Goal: Task Accomplishment & Management: Use online tool/utility

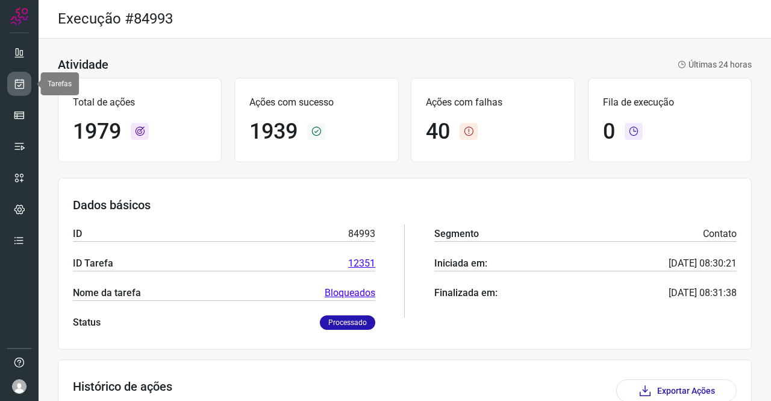
click at [24, 84] on icon at bounding box center [19, 84] width 13 height 12
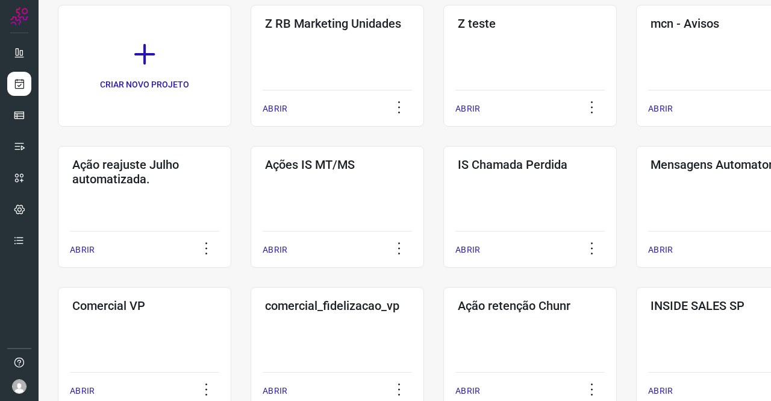
scroll to position [241, 0]
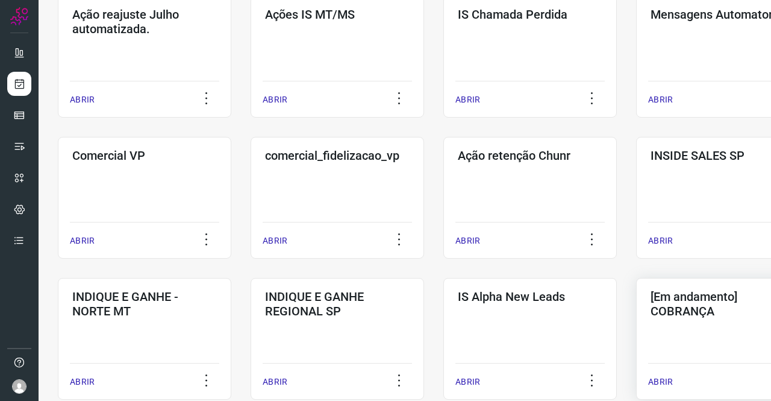
click at [691, 331] on div "[Em andamento] COBRANÇA ABRIR" at bounding box center [723, 339] width 174 height 122
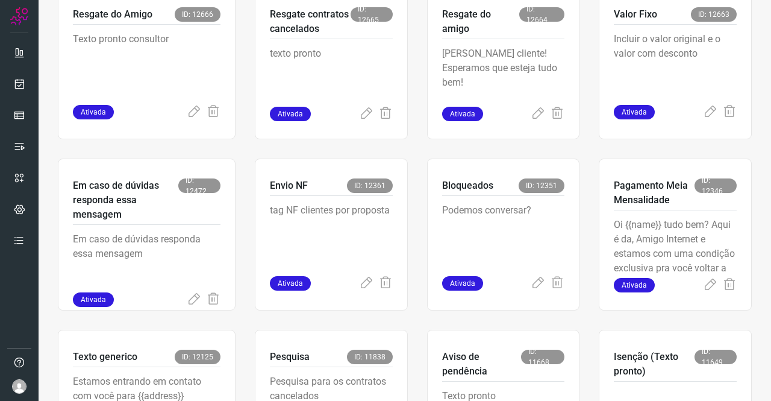
scroll to position [470, 0]
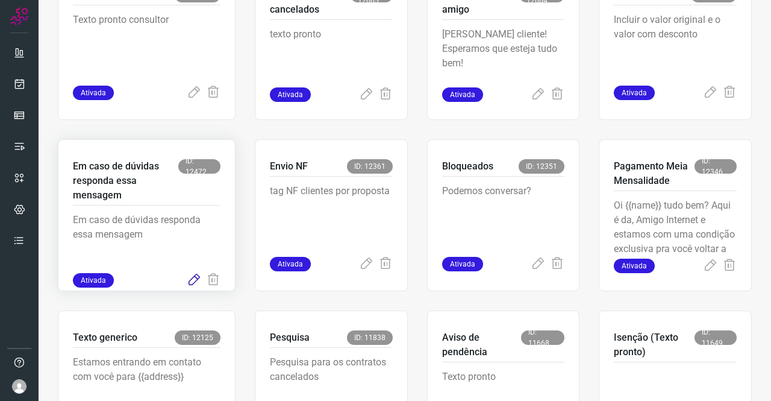
click at [196, 280] on icon at bounding box center [194, 280] width 14 height 14
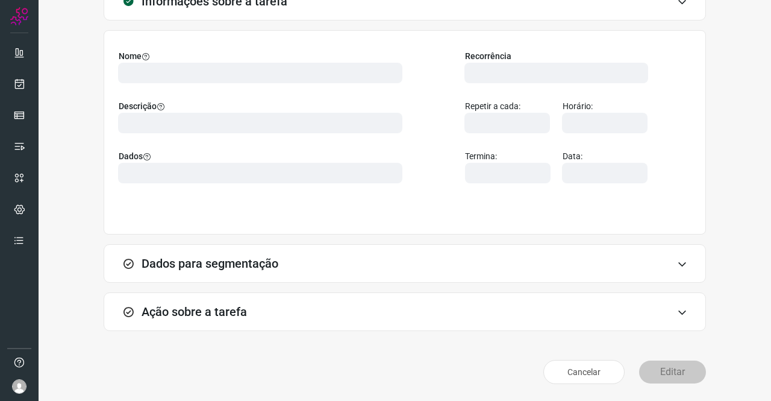
scroll to position [69, 0]
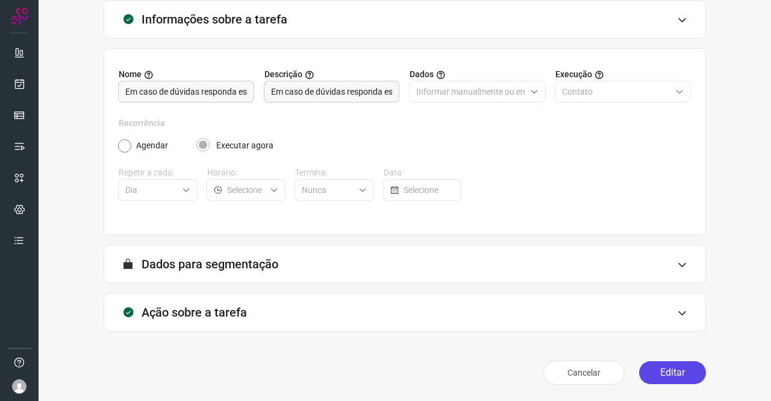
click at [652, 366] on button "Editar" at bounding box center [672, 372] width 67 height 23
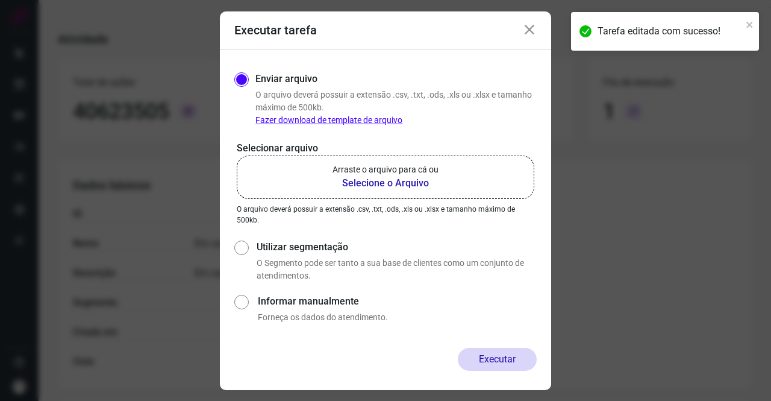
click at [381, 180] on b "Selecione o Arquivo" at bounding box center [386, 183] width 106 height 14
click at [0, 0] on input "Arraste o arquivo para cá ou Selecione o Arquivo" at bounding box center [0, 0] width 0 height 0
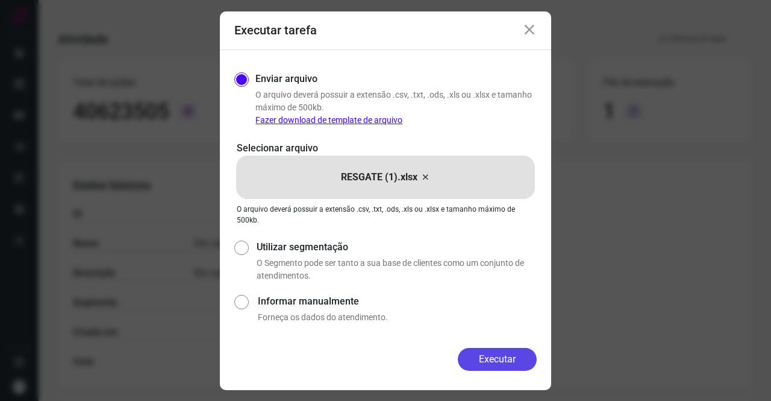
click at [497, 357] on button "Executar" at bounding box center [497, 359] width 79 height 23
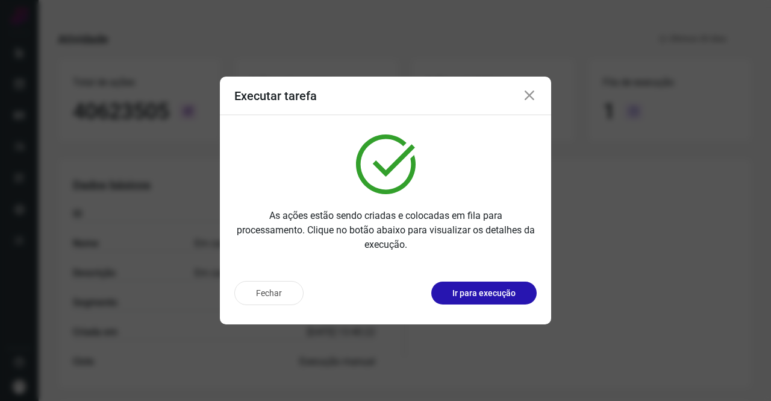
click at [528, 98] on icon at bounding box center [529, 96] width 14 height 14
